Goal: Register for event/course

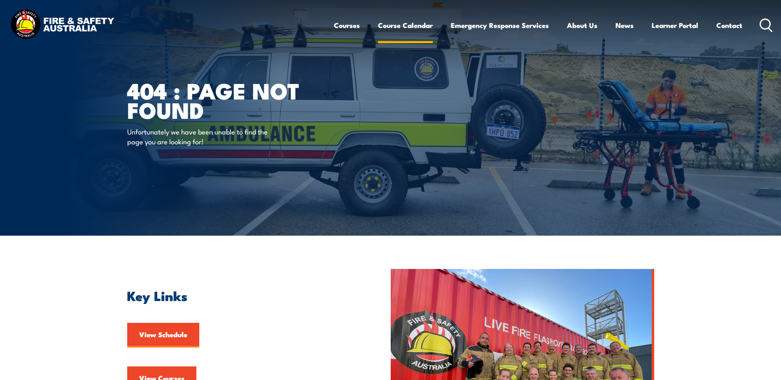
click at [411, 21] on link "Course Calendar" at bounding box center [405, 25] width 55 height 22
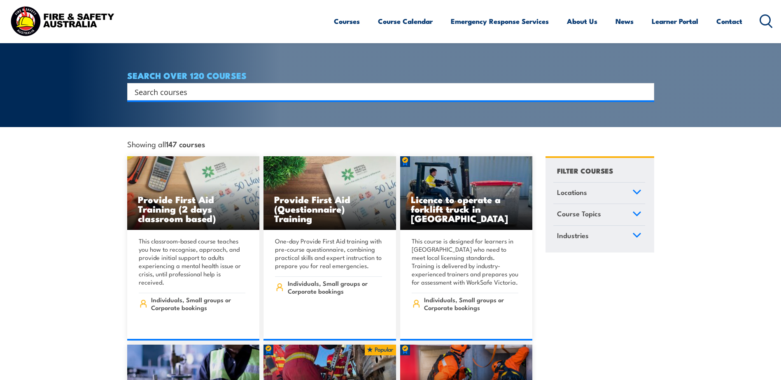
scroll to position [165, 0]
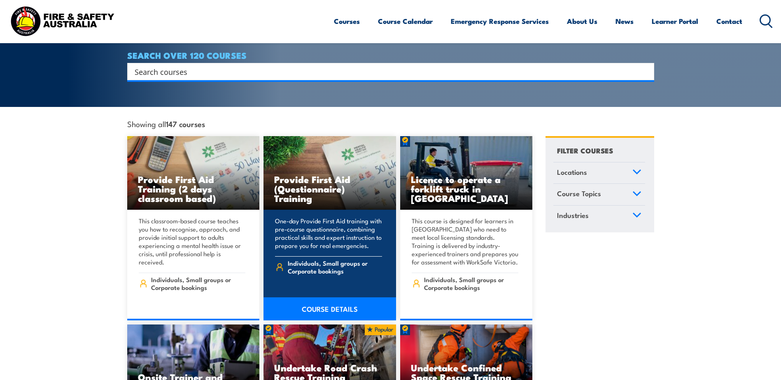
click at [322, 175] on h3 "Provide First Aid (Questionnaire) Training" at bounding box center [329, 188] width 111 height 28
